Goal: Information Seeking & Learning: Learn about a topic

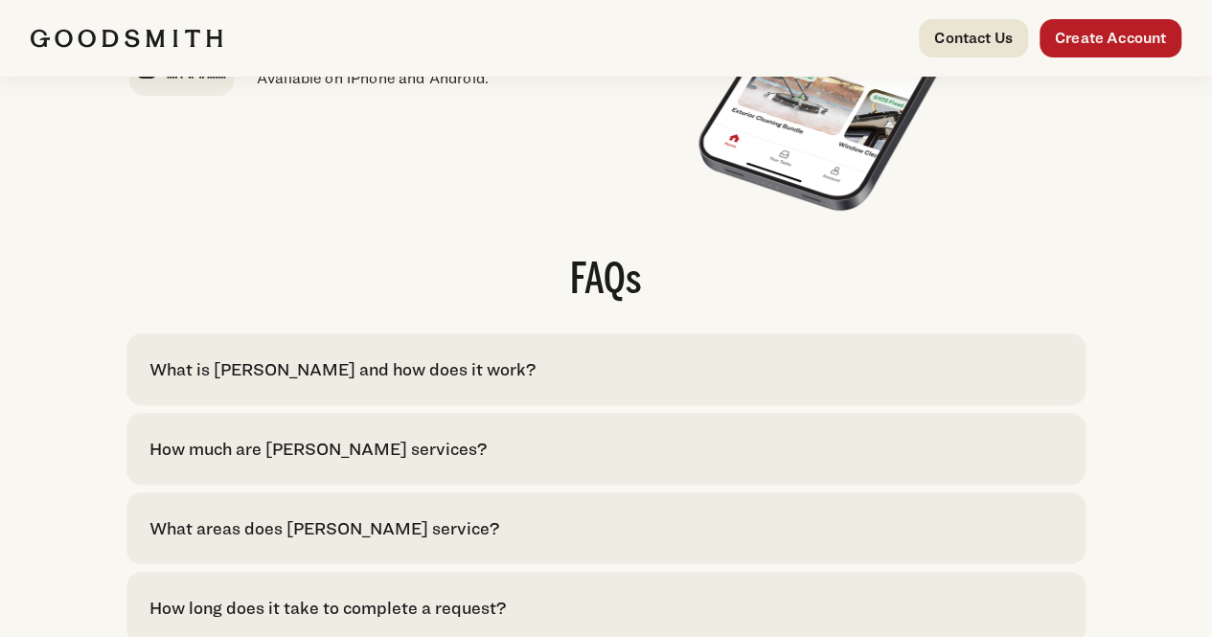
scroll to position [3928, 0]
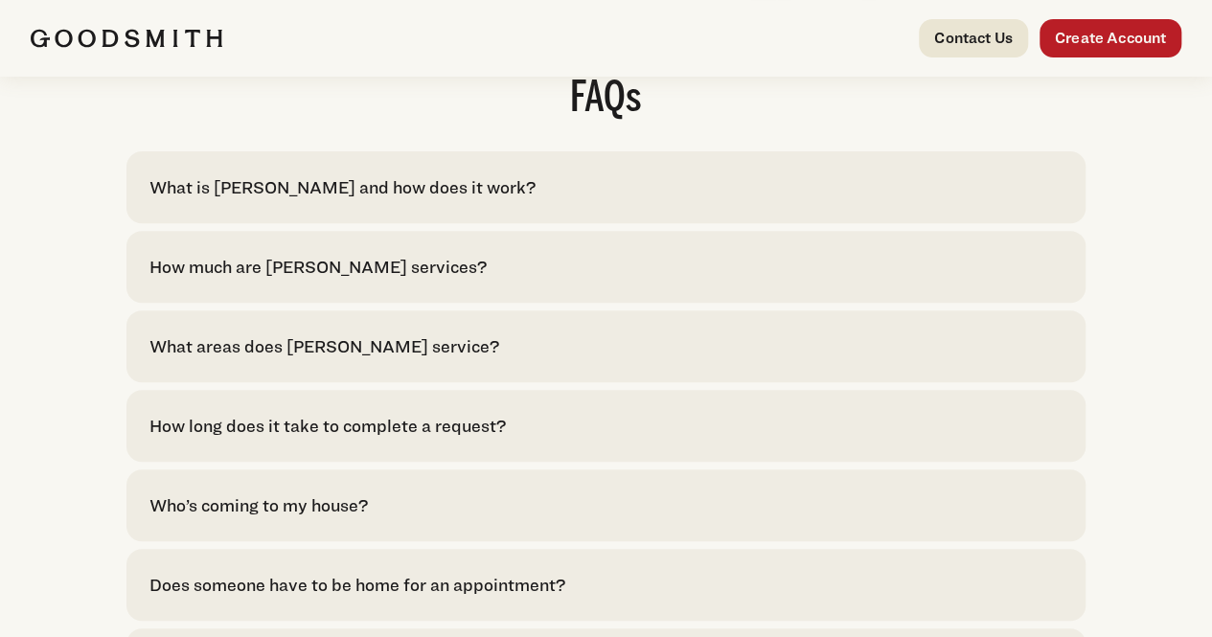
click at [648, 303] on div "How much are [PERSON_NAME] services? With [PERSON_NAME], pricing is upfront. Se…" at bounding box center [605, 267] width 959 height 72
click at [481, 280] on div "How much are [PERSON_NAME] services?" at bounding box center [317, 267] width 337 height 26
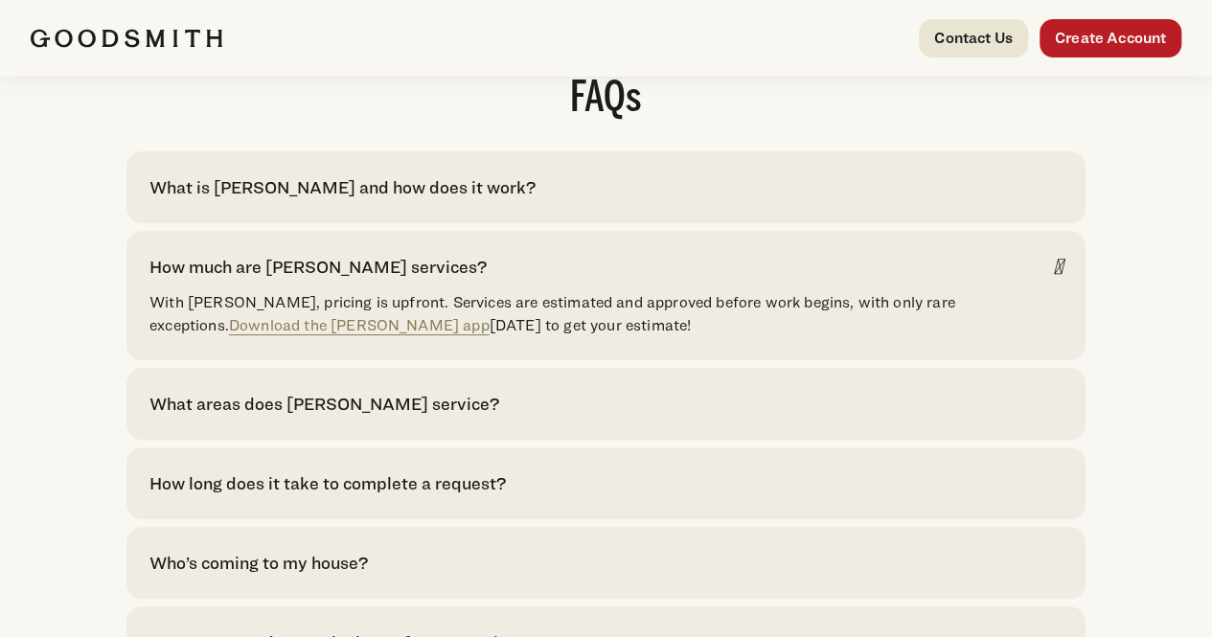
click at [536, 200] on div "What is [PERSON_NAME] and how does it work?" at bounding box center [342, 187] width 386 height 26
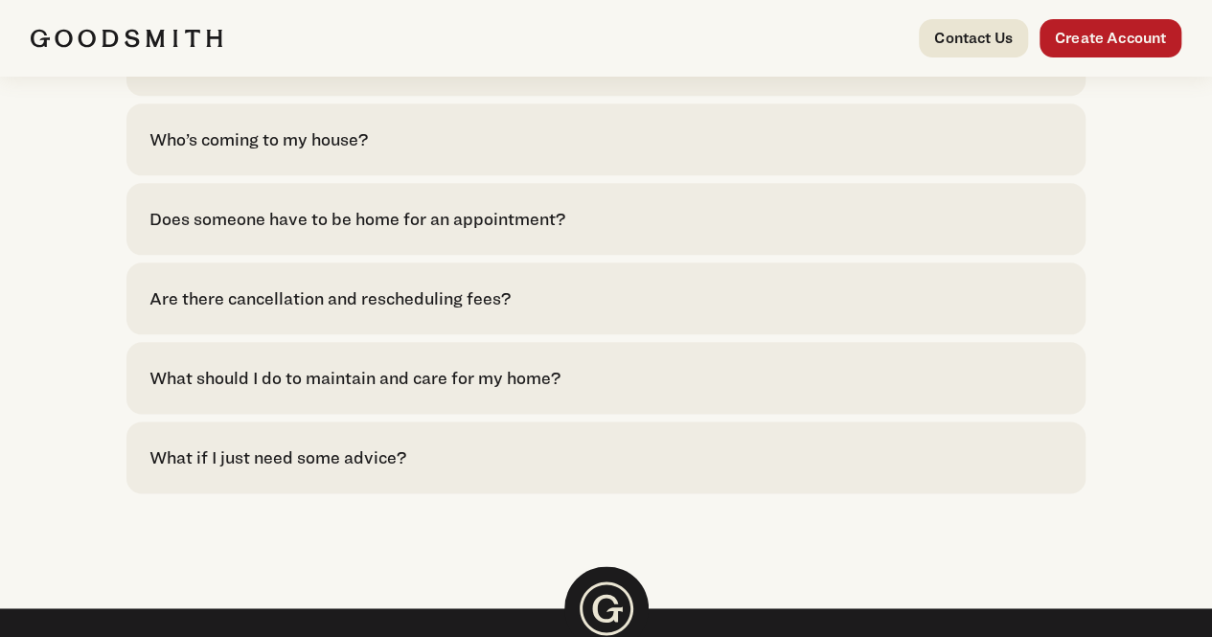
scroll to position [4695, 0]
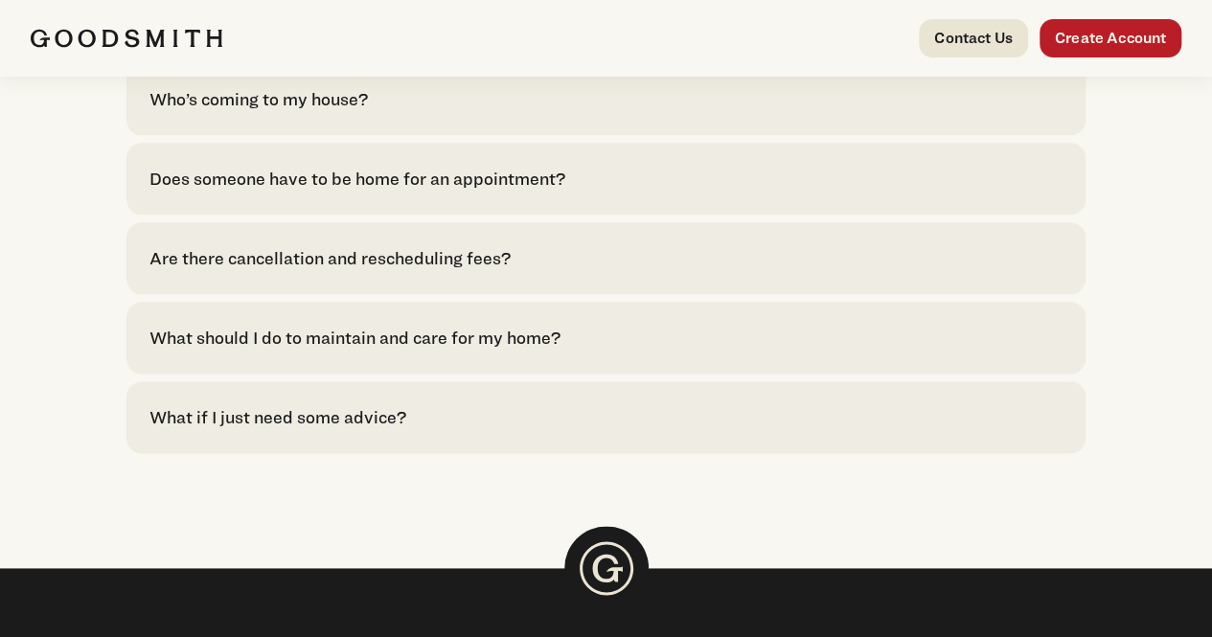
click at [514, 112] on div "Who’s coming to my house?" at bounding box center [605, 99] width 913 height 26
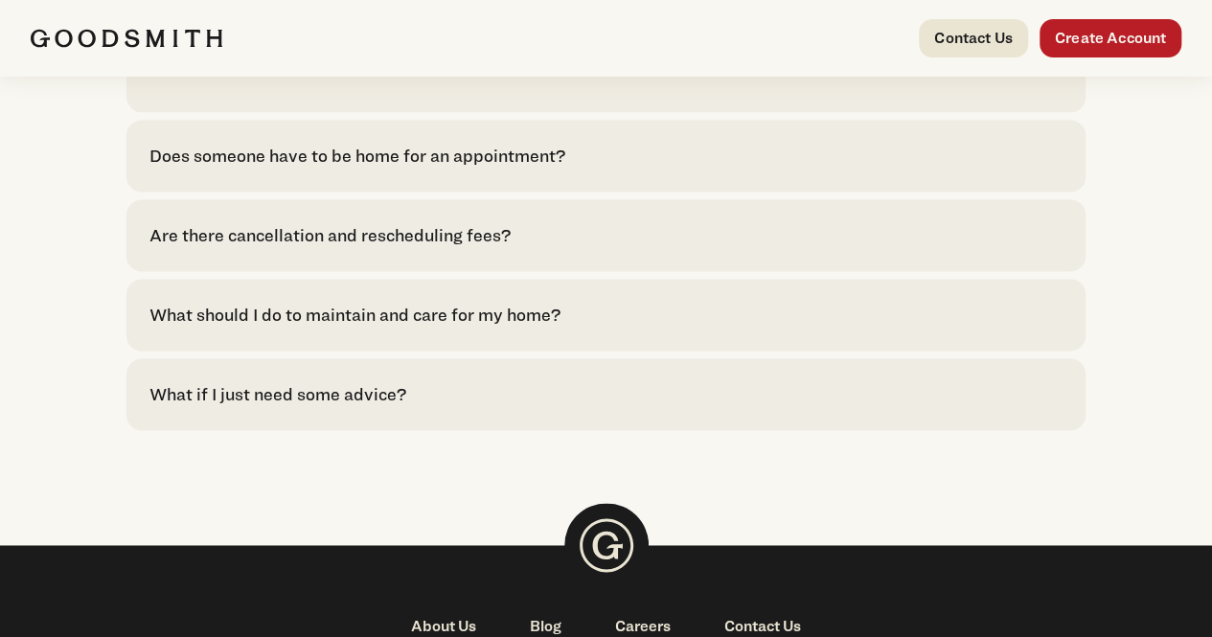
scroll to position [5078, 0]
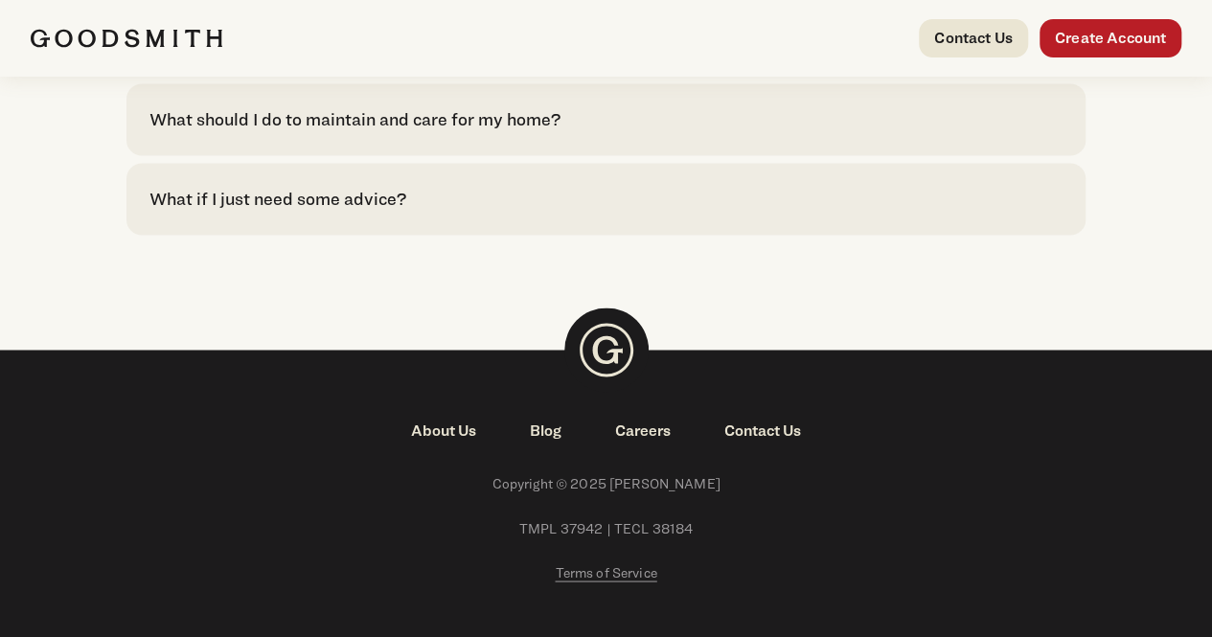
click at [544, 132] on div "What should I do to maintain and care for my home?" at bounding box center [354, 119] width 411 height 26
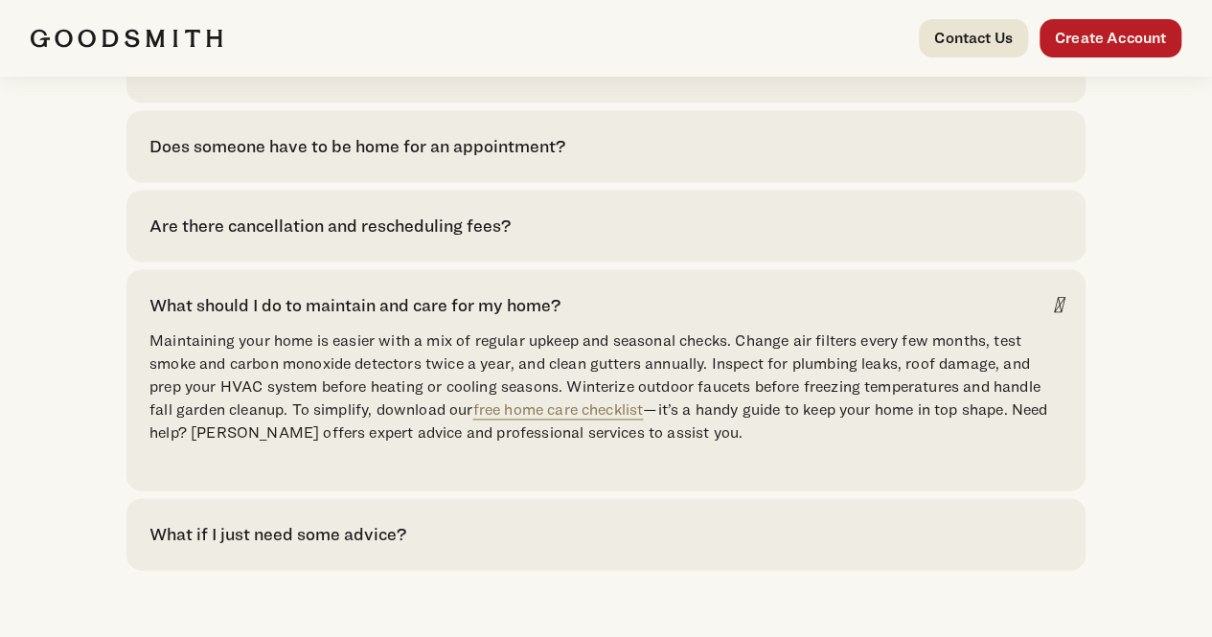
scroll to position [4887, 0]
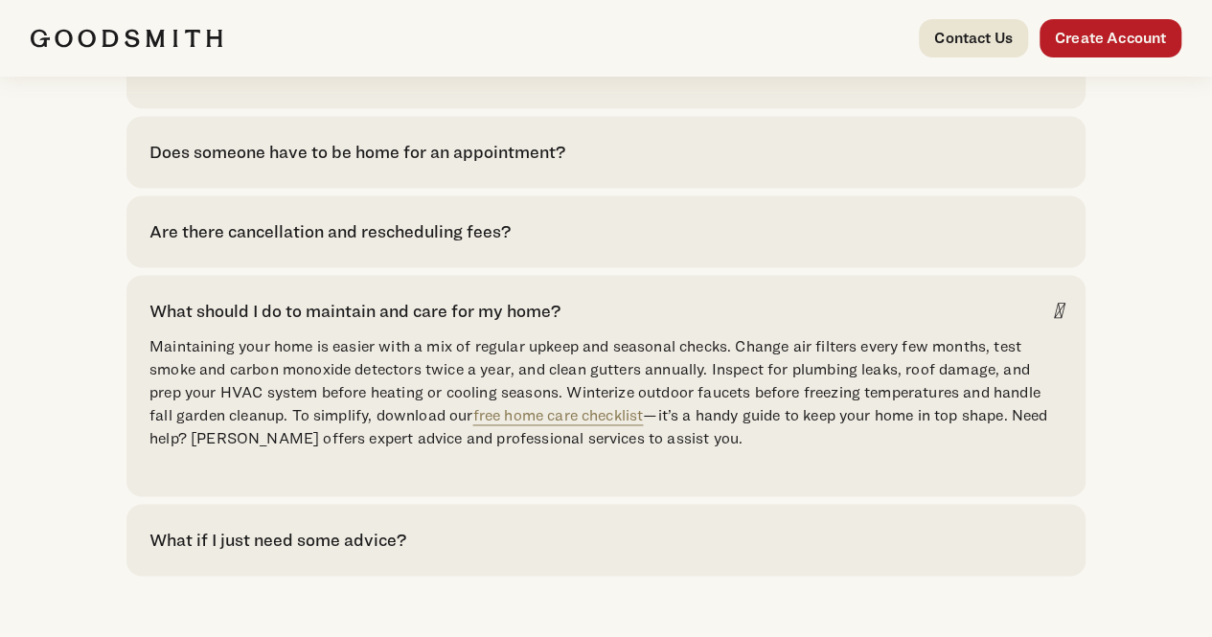
click at [701, 165] on div "Does someone have to be home for an appointment?" at bounding box center [605, 152] width 913 height 26
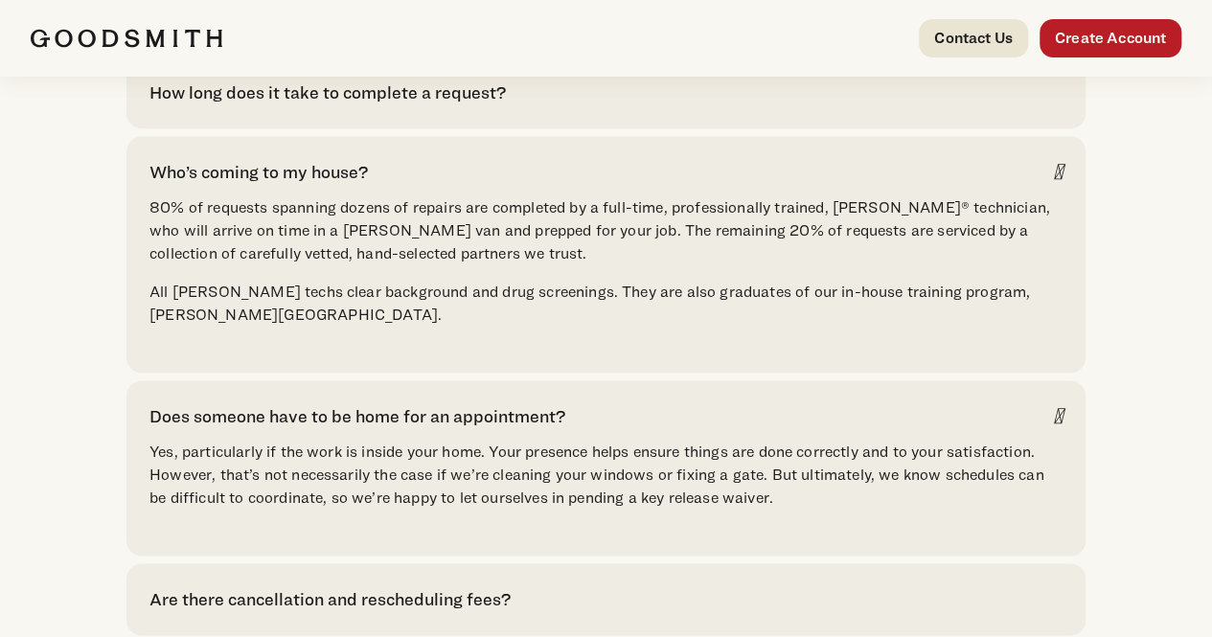
scroll to position [4503, 0]
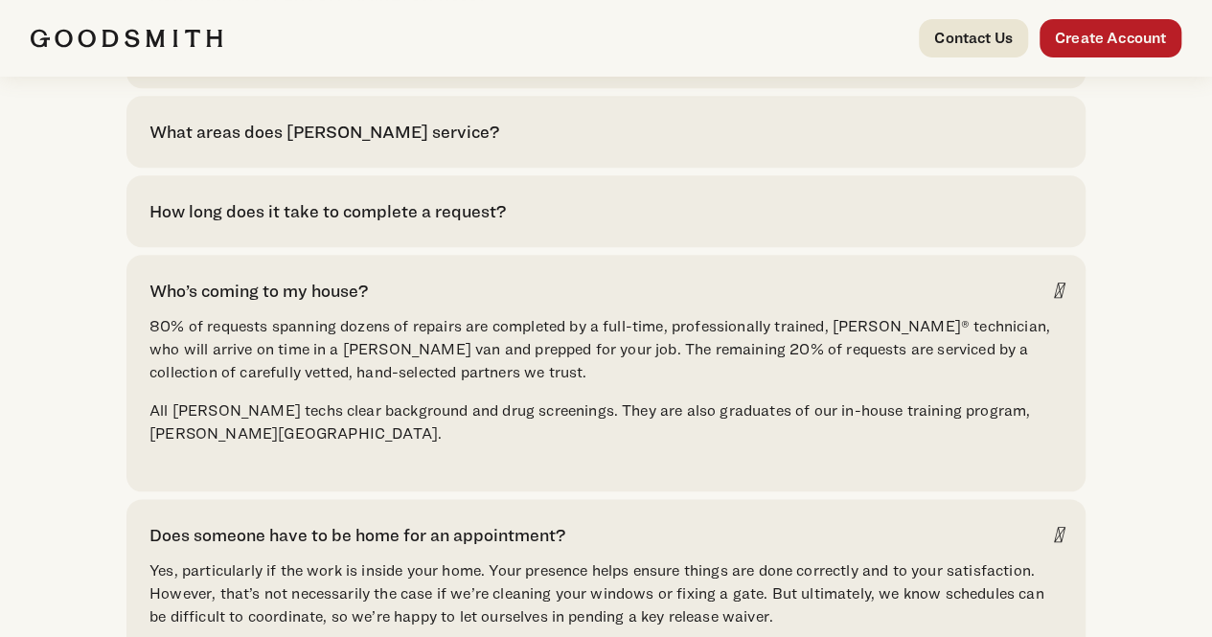
click at [506, 224] on div "How long does it take to complete a request?" at bounding box center [327, 211] width 356 height 26
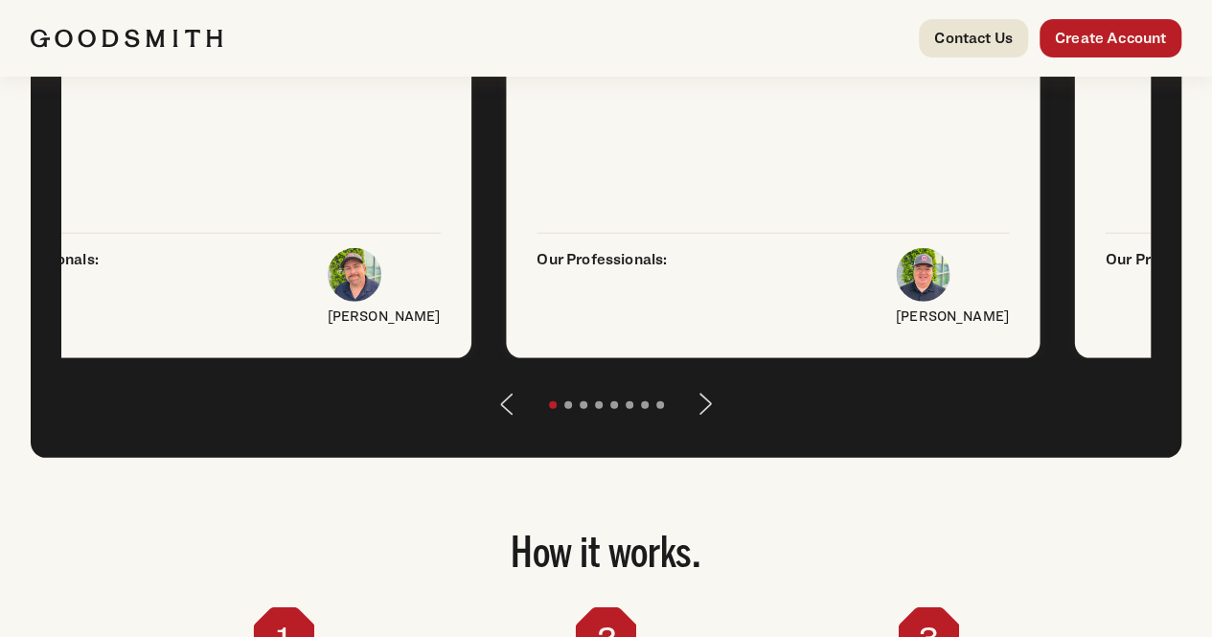
scroll to position [2683, 0]
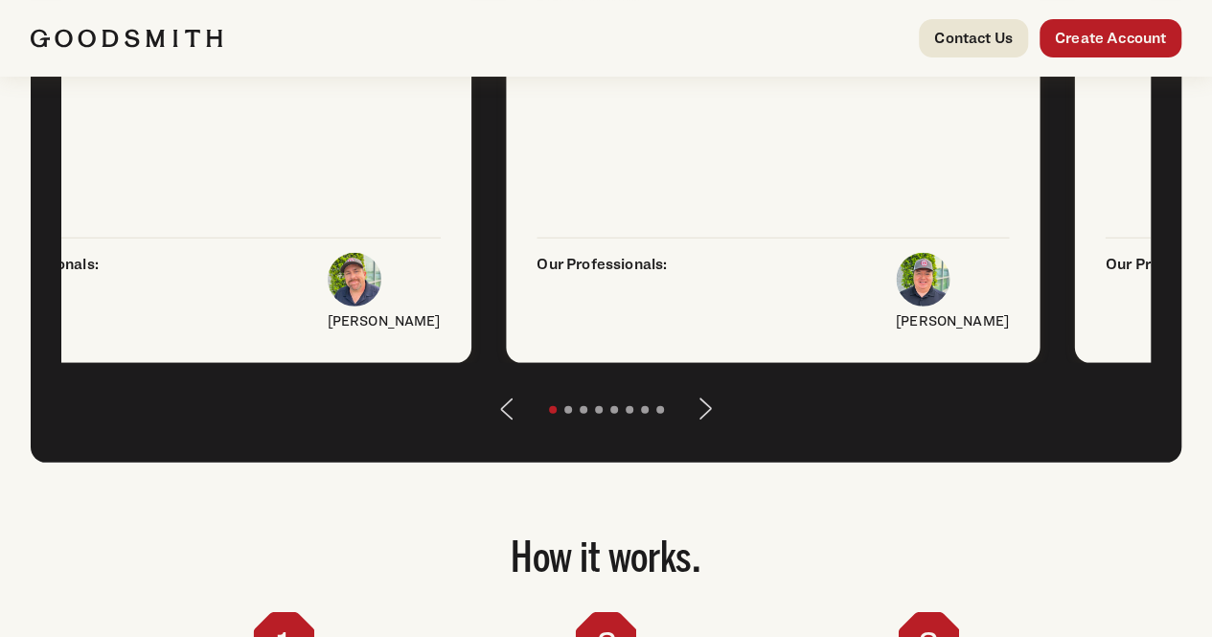
click at [709, 432] on button "Next" at bounding box center [706, 409] width 46 height 46
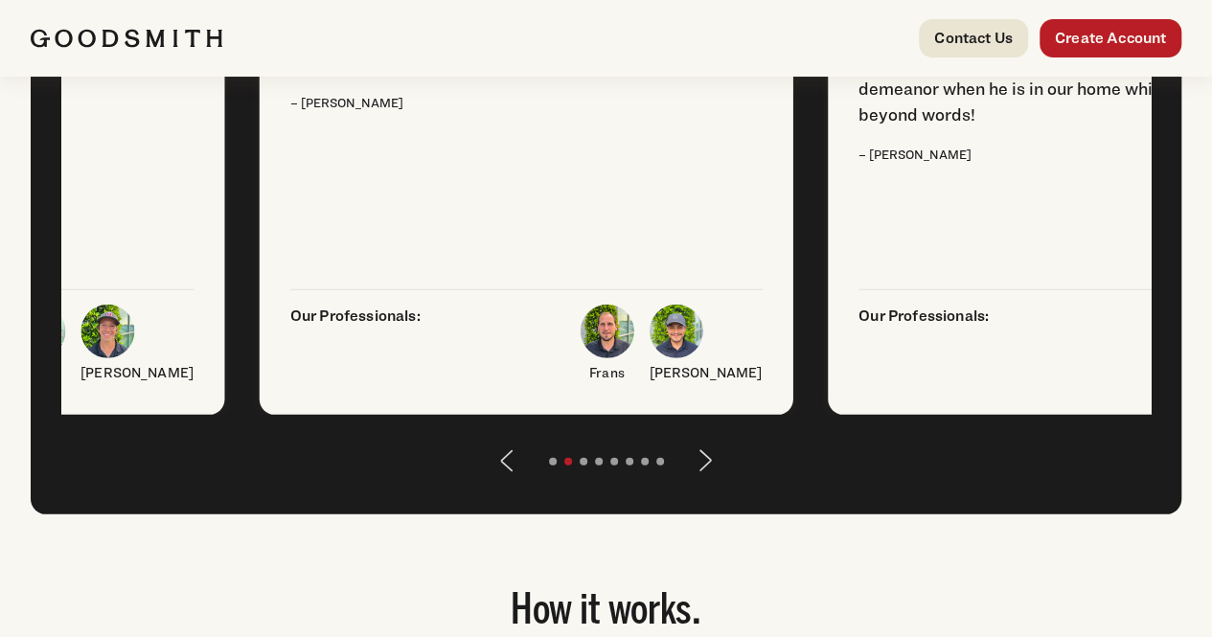
scroll to position [2587, 0]
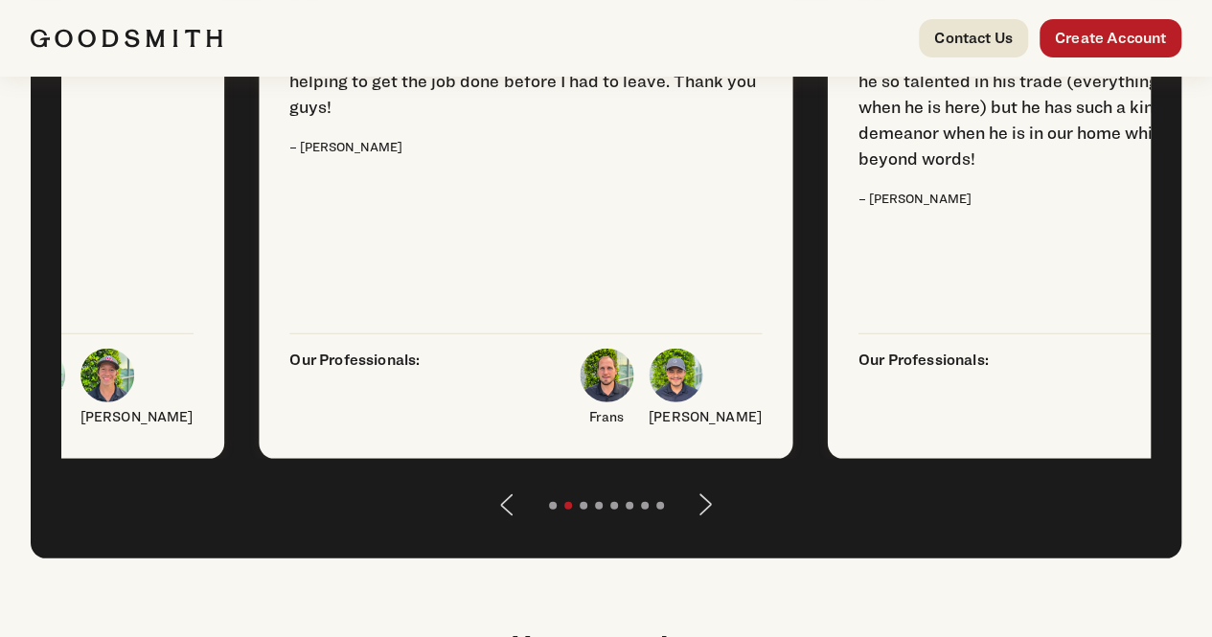
click at [696, 528] on button "Next" at bounding box center [706, 505] width 46 height 46
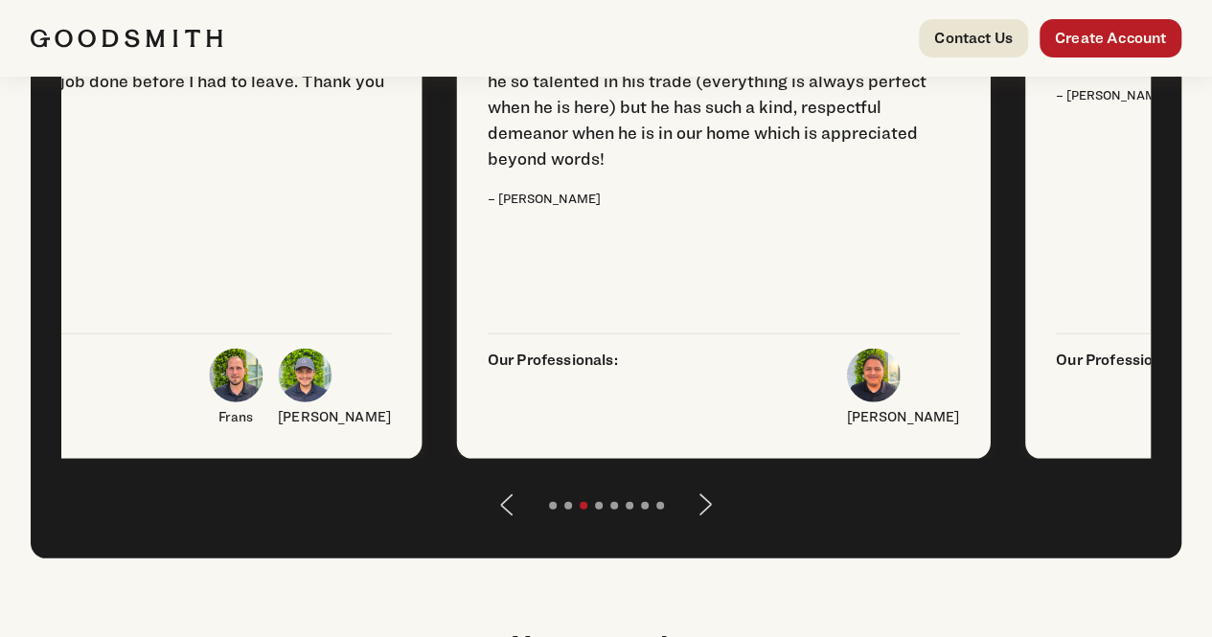
click at [696, 528] on button "Next" at bounding box center [706, 505] width 46 height 46
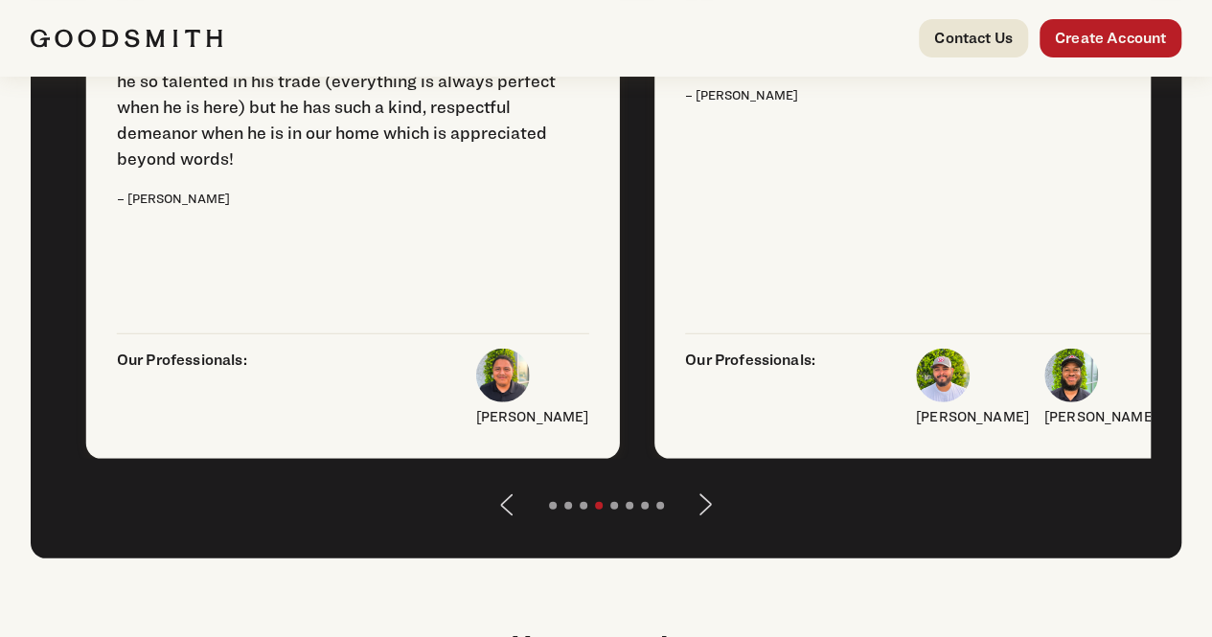
click at [696, 528] on button "Next" at bounding box center [706, 505] width 46 height 46
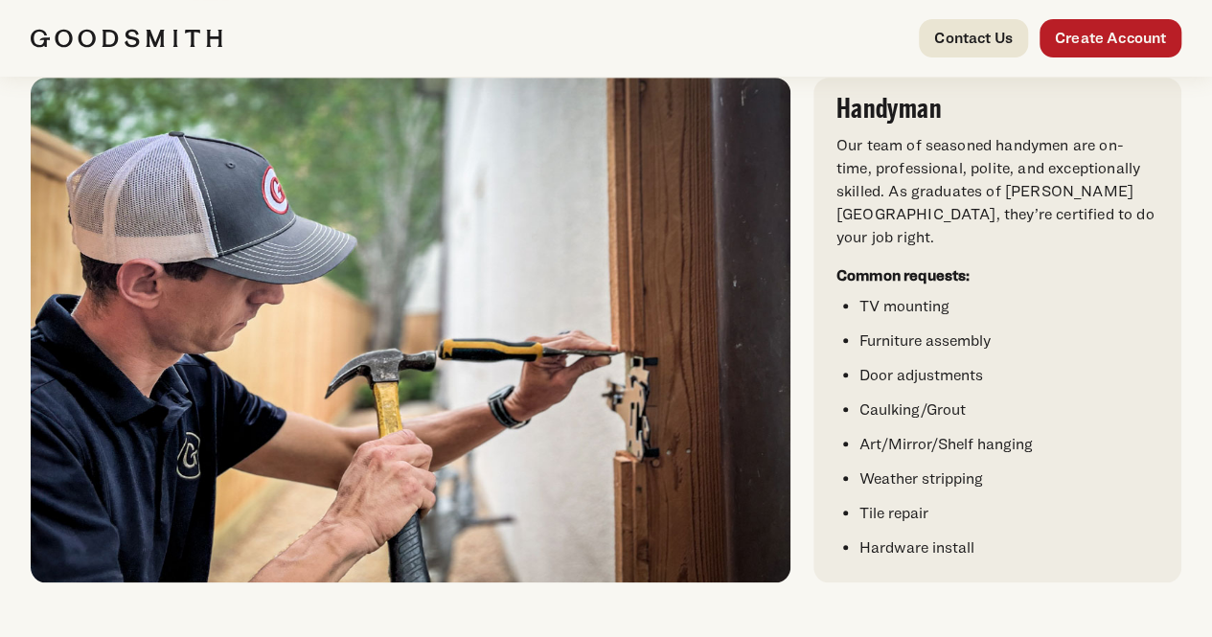
scroll to position [767, 0]
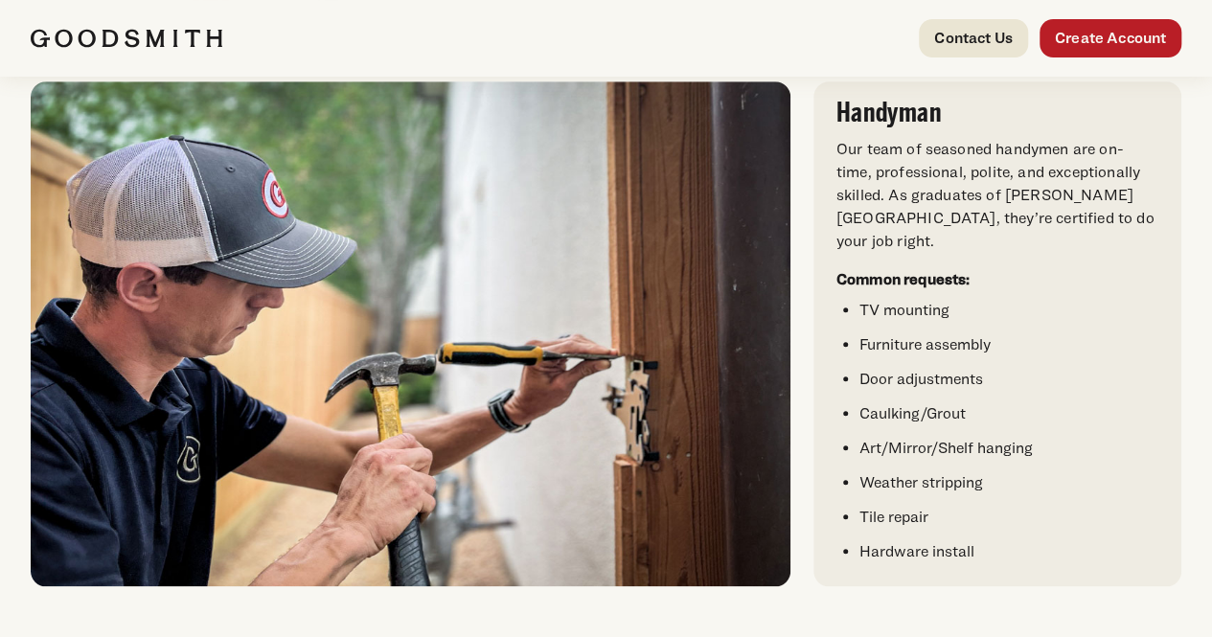
click at [341, 55] on p "Paint" at bounding box center [323, 43] width 113 height 23
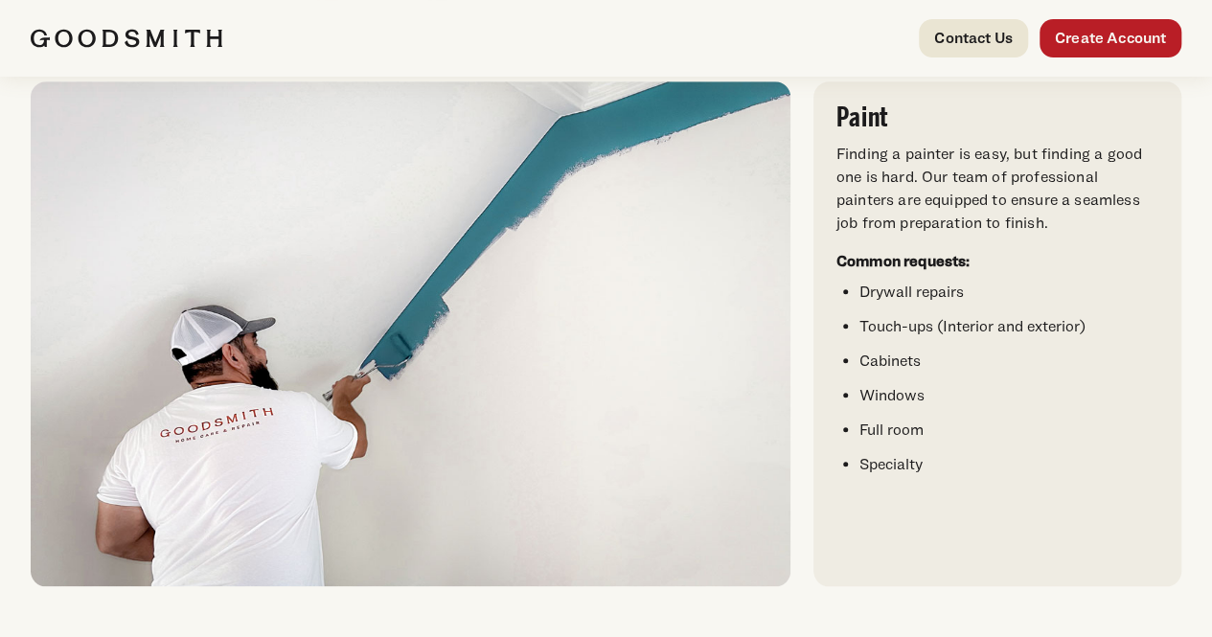
click at [461, 55] on p "Carpentry" at bounding box center [436, 43] width 113 height 23
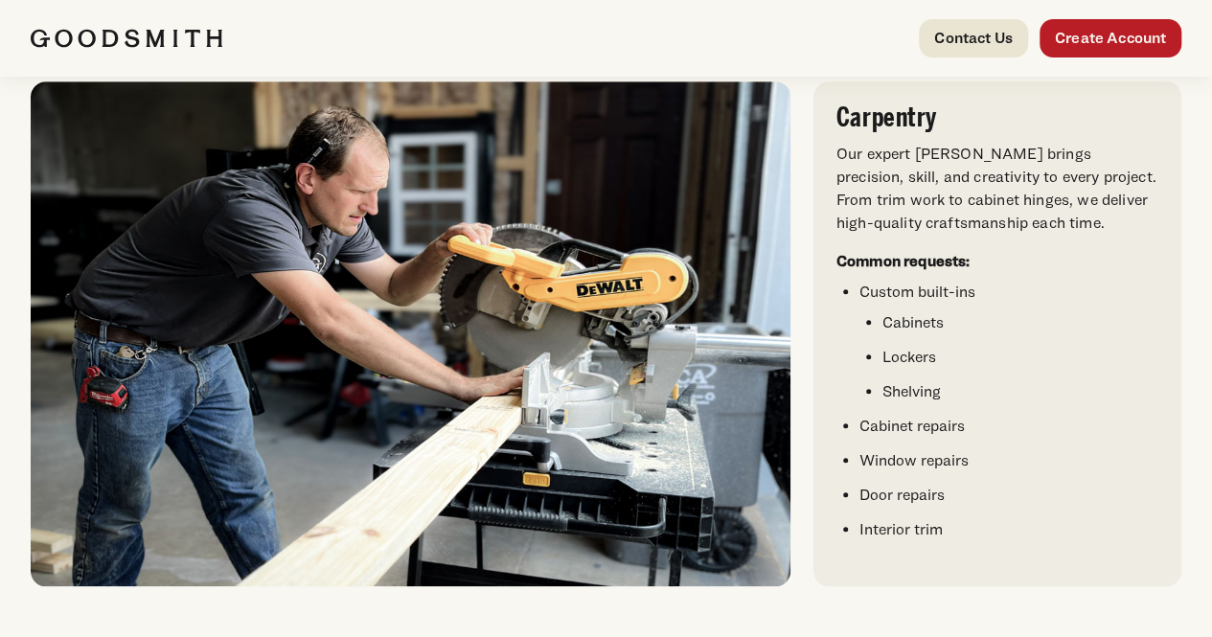
click at [529, 55] on p "Ext. Cleaning" at bounding box center [549, 43] width 113 height 23
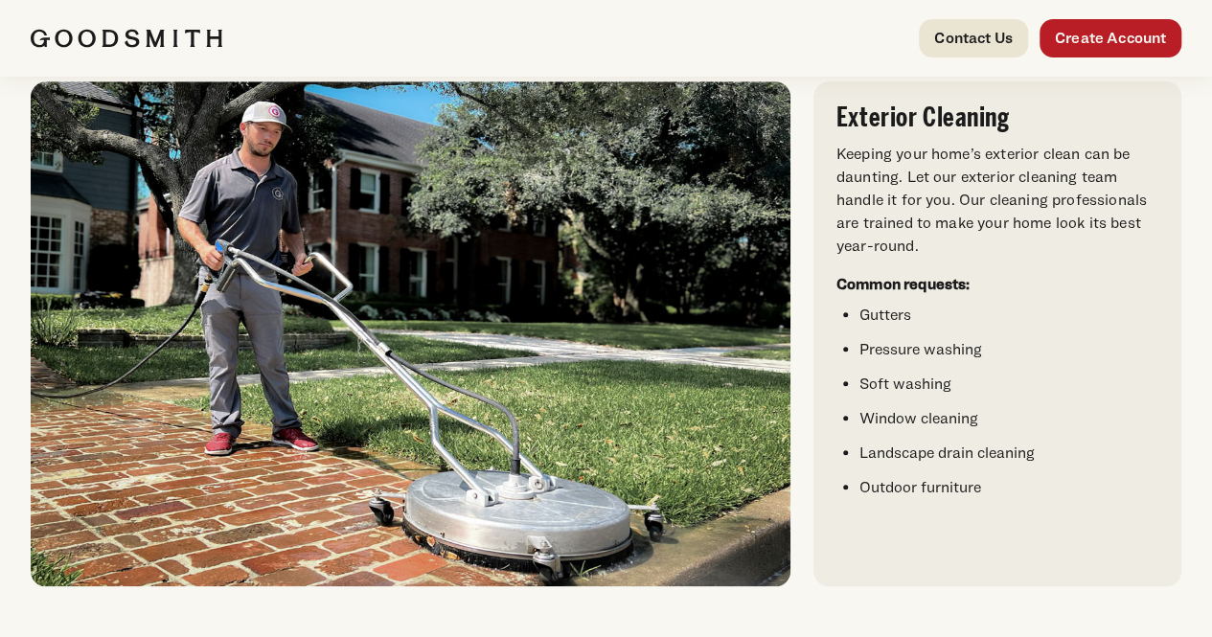
click at [657, 55] on p "Electric" at bounding box center [663, 43] width 113 height 23
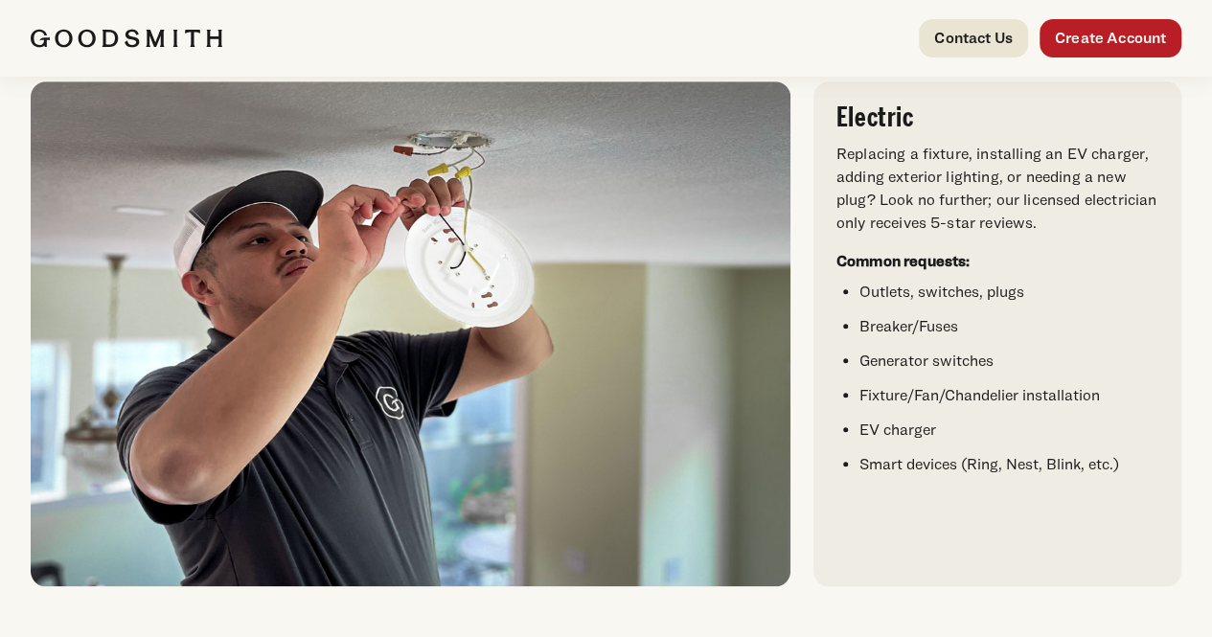
click at [740, 55] on p "Appliance" at bounding box center [776, 43] width 113 height 23
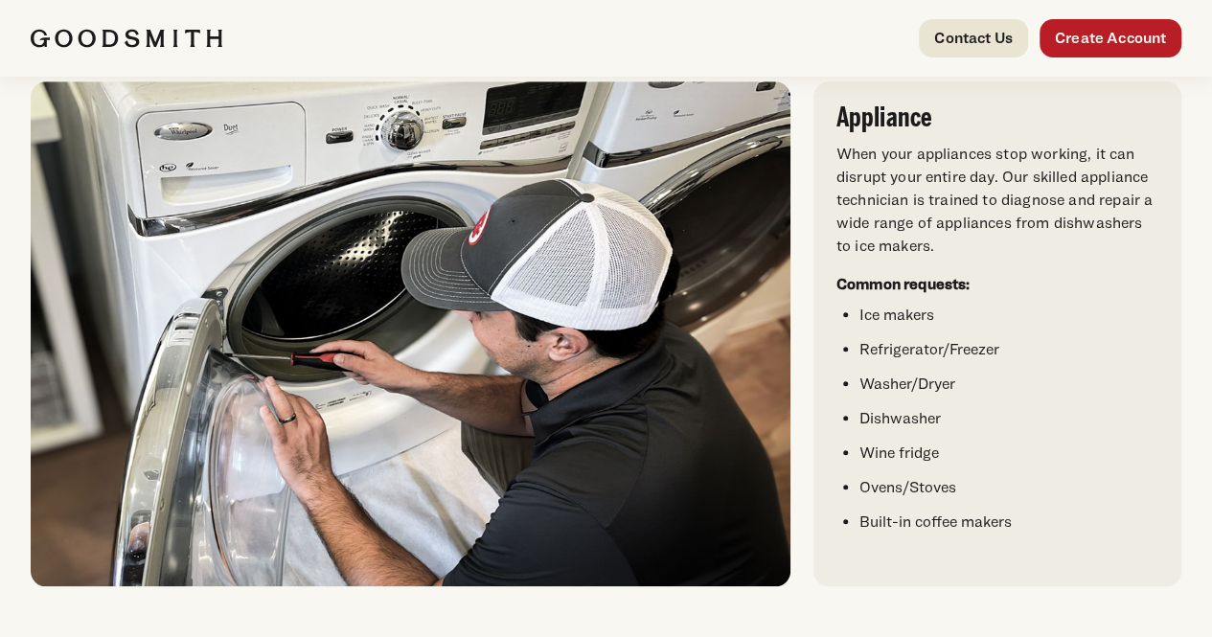
click at [867, 55] on p "Plumbing" at bounding box center [889, 43] width 113 height 23
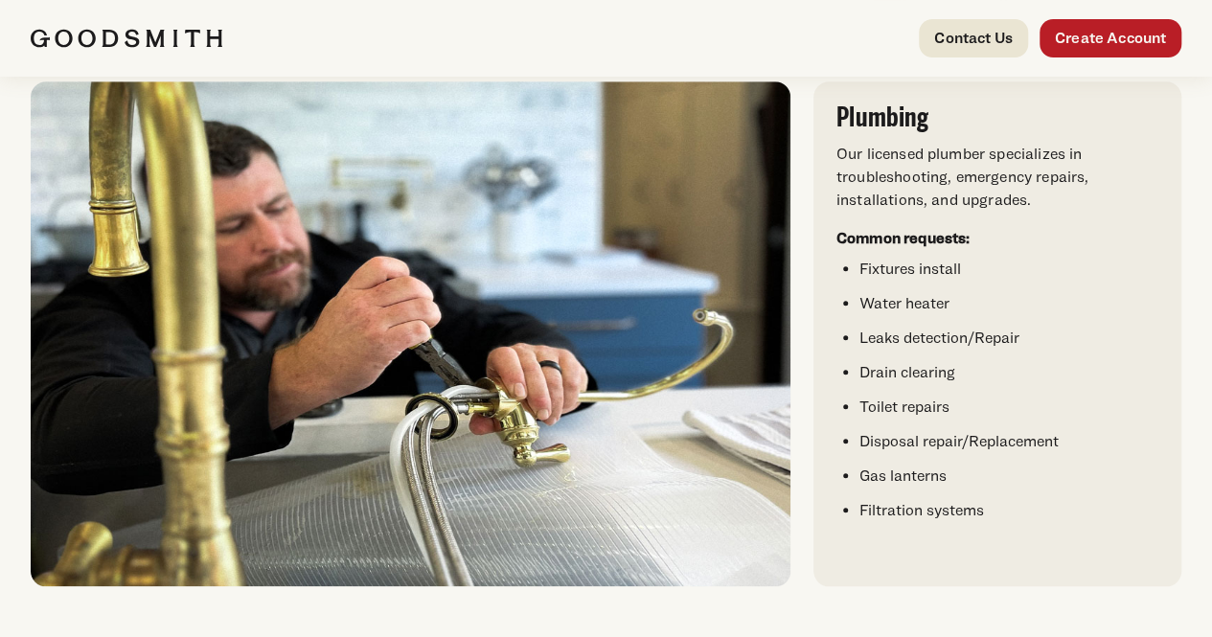
click at [972, 66] on link "Maintenance" at bounding box center [1002, 16] width 113 height 100
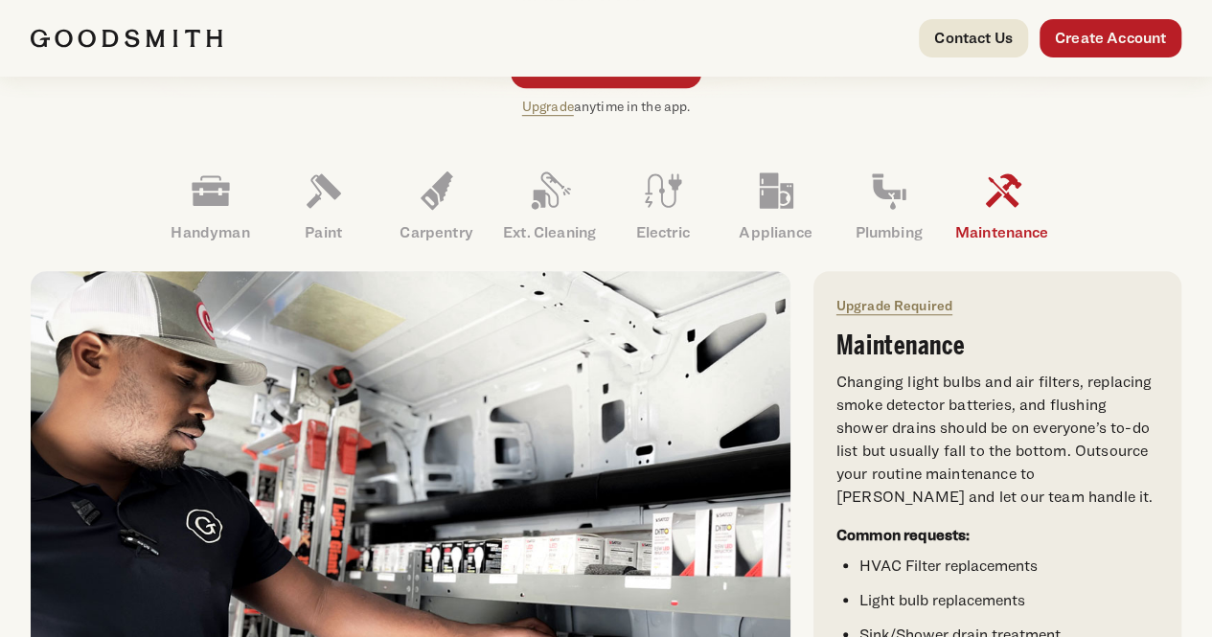
scroll to position [575, 0]
